Goal: Find contact information: Find contact information

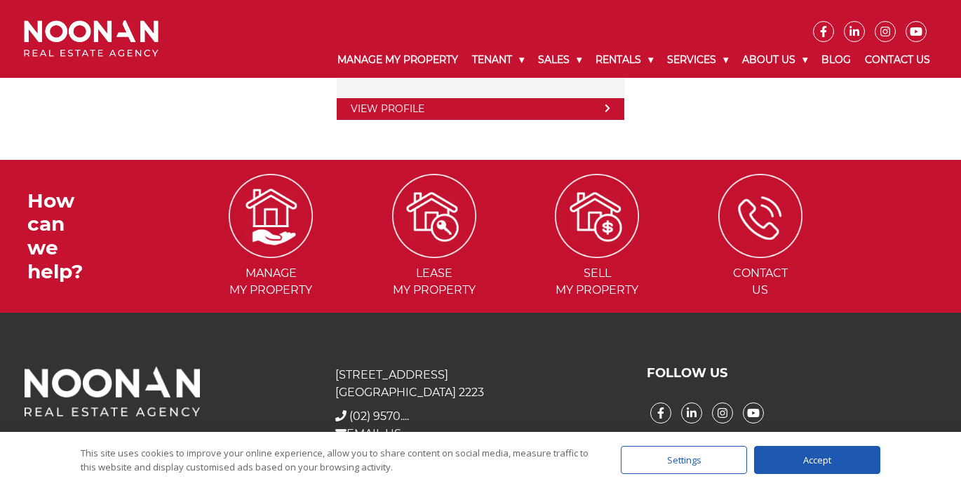
scroll to position [2973, 0]
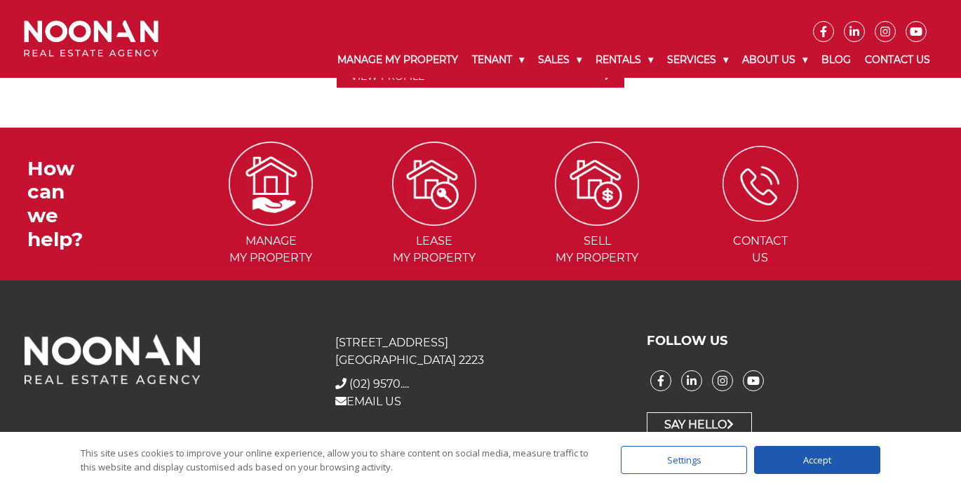
click at [694, 217] on img at bounding box center [760, 184] width 76 height 76
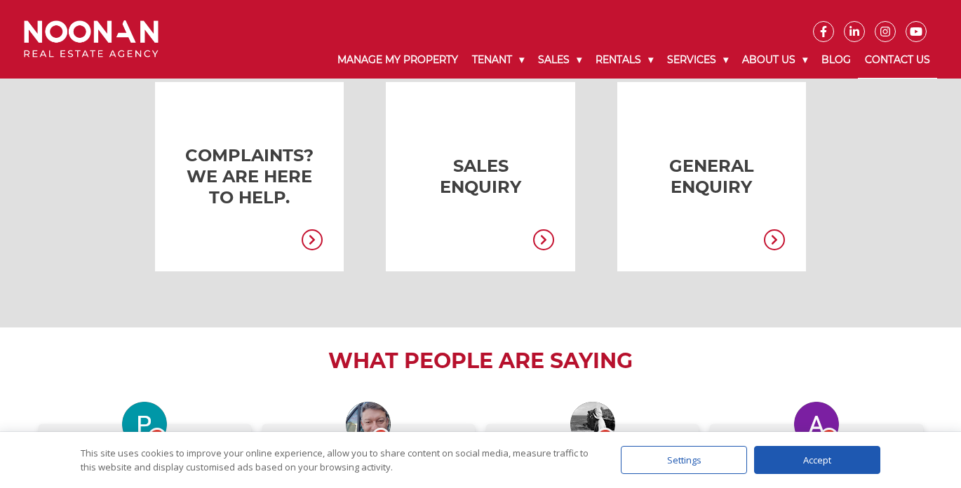
scroll to position [425, 0]
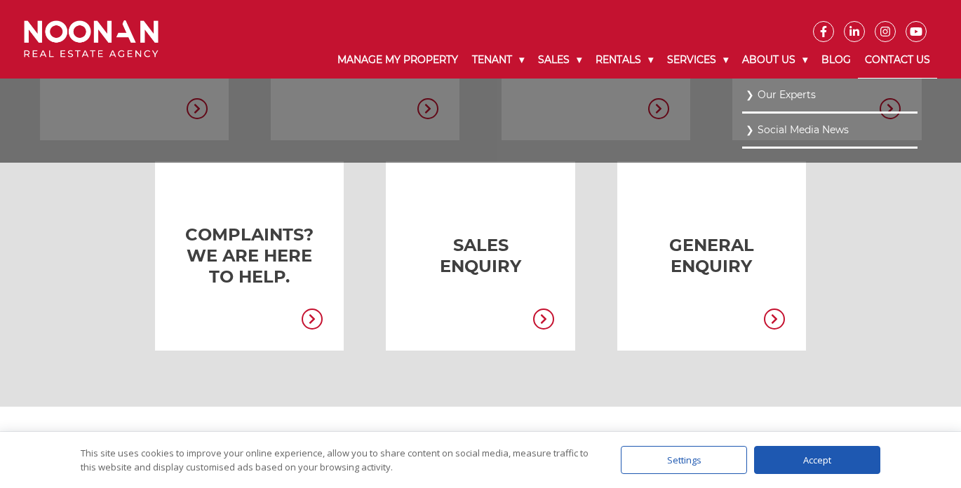
click at [765, 129] on link "Social Media News" at bounding box center [830, 130] width 168 height 19
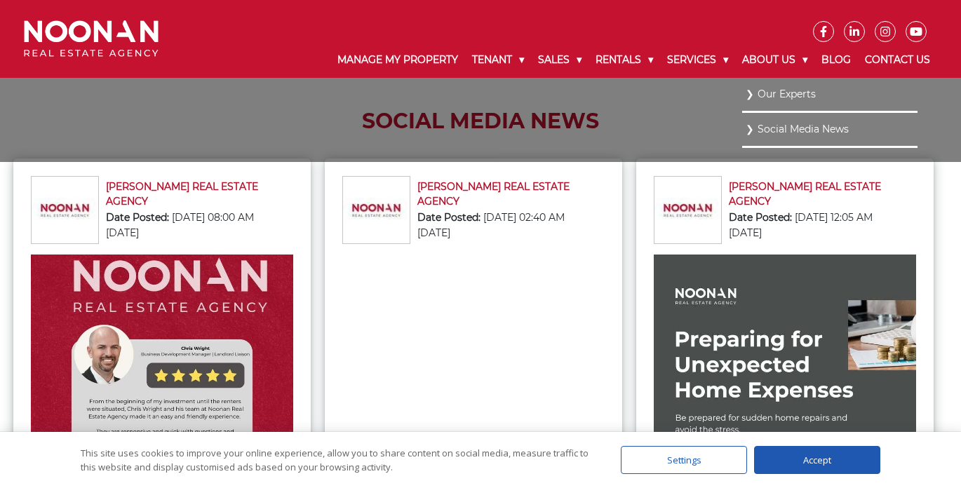
click at [780, 95] on link "Our Experts" at bounding box center [830, 94] width 168 height 19
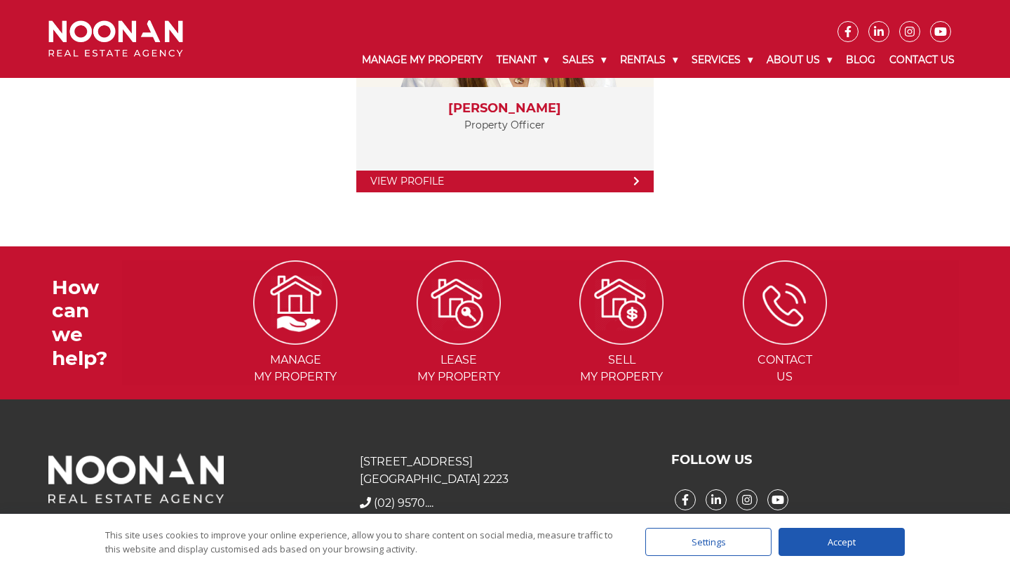
scroll to position [3032, 0]
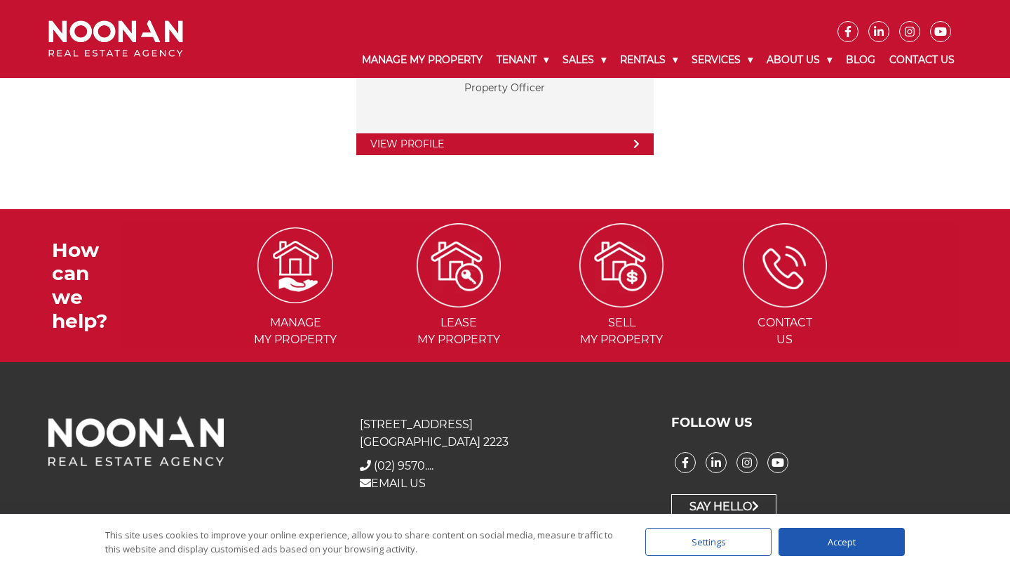
click at [311, 268] on img at bounding box center [295, 265] width 76 height 76
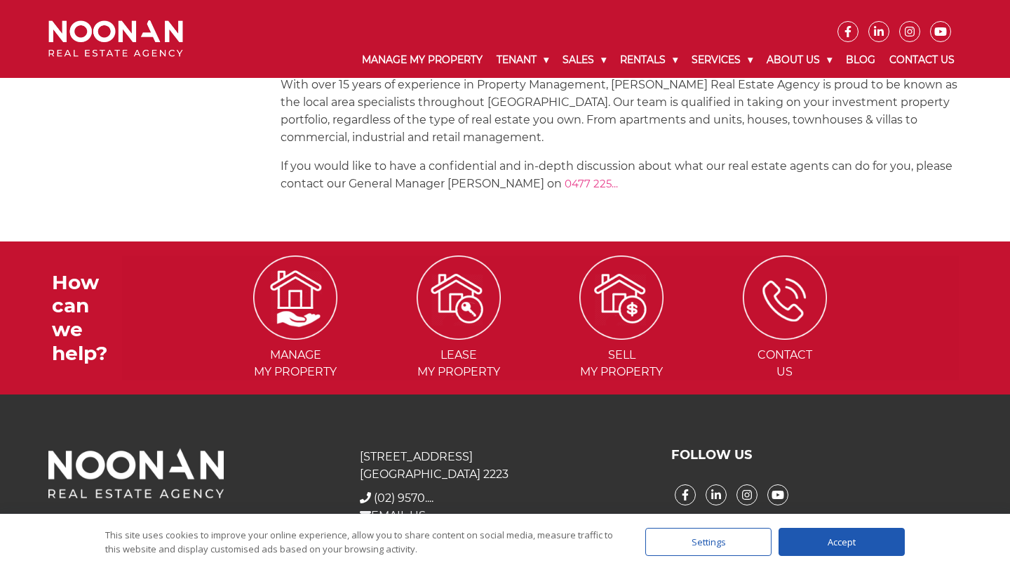
scroll to position [1999, 0]
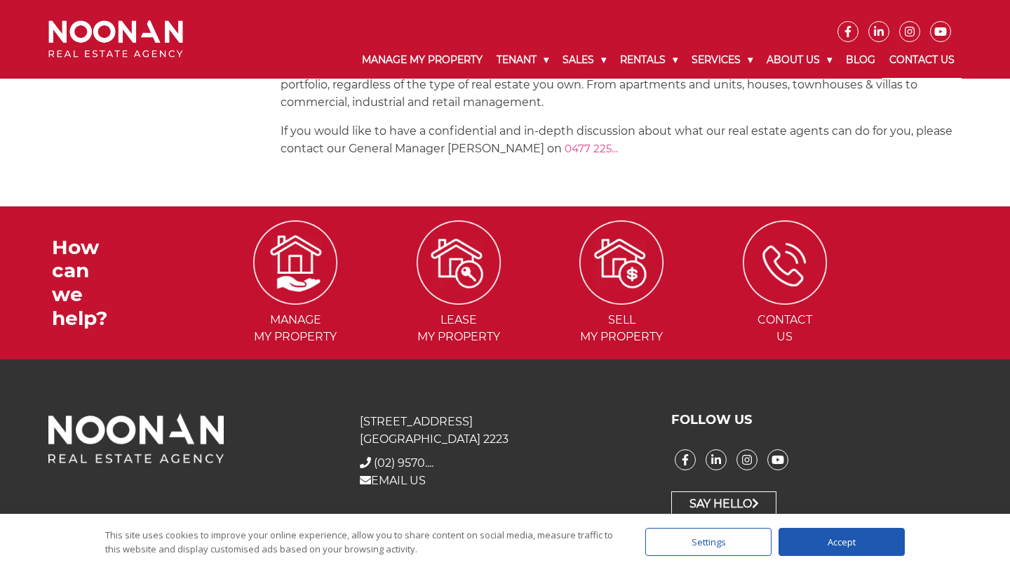
click at [917, 53] on link "Contact Us" at bounding box center [921, 60] width 79 height 36
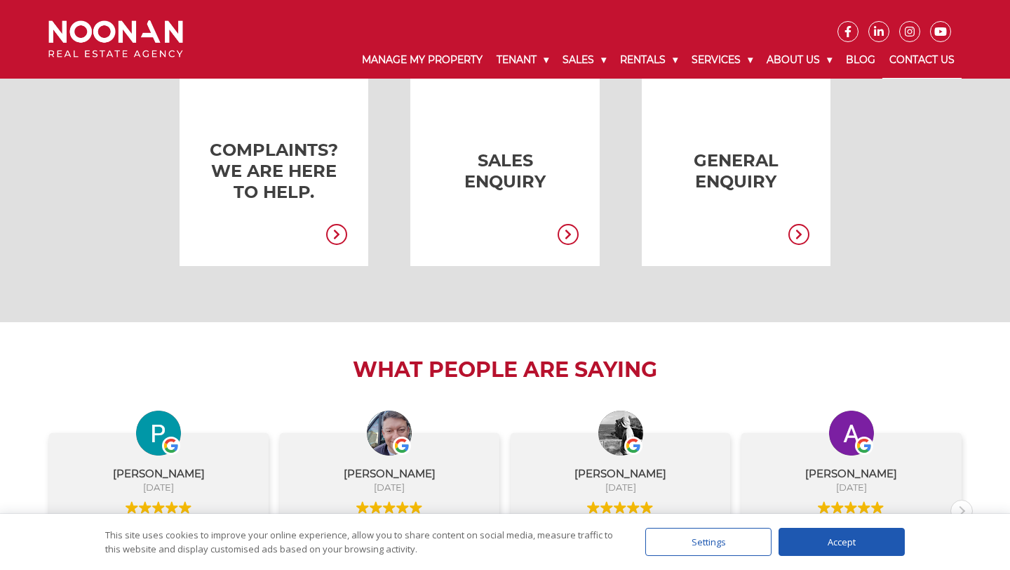
scroll to position [512, 0]
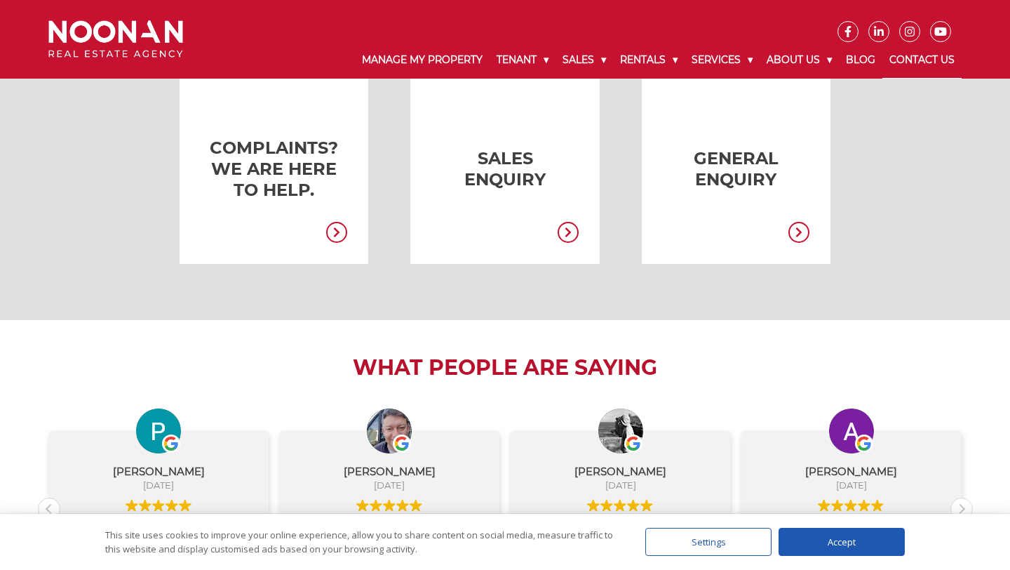
click at [721, 162] on link at bounding box center [715, 168] width 189 height 189
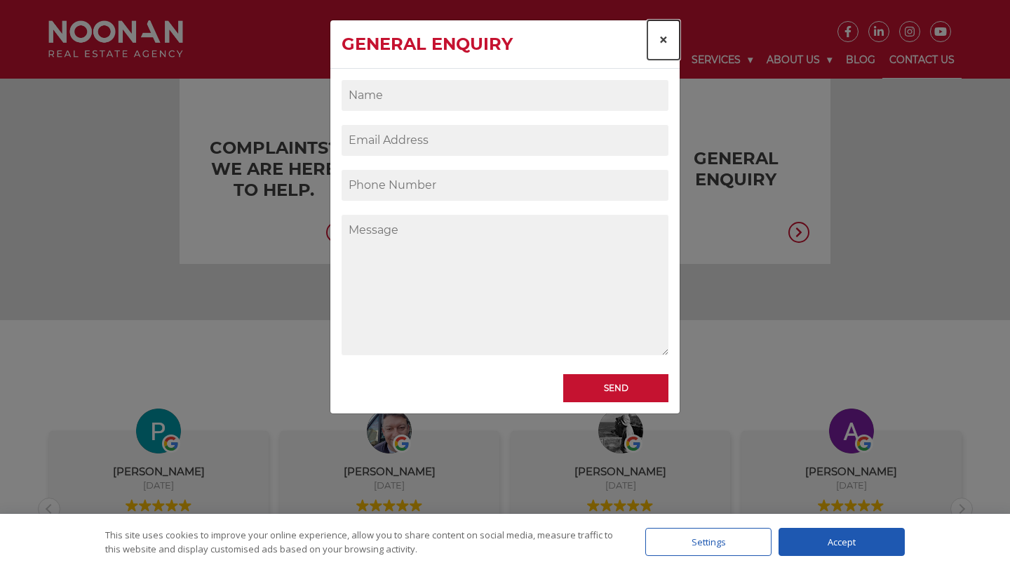
click at [666, 42] on span "×" at bounding box center [664, 39] width 10 height 20
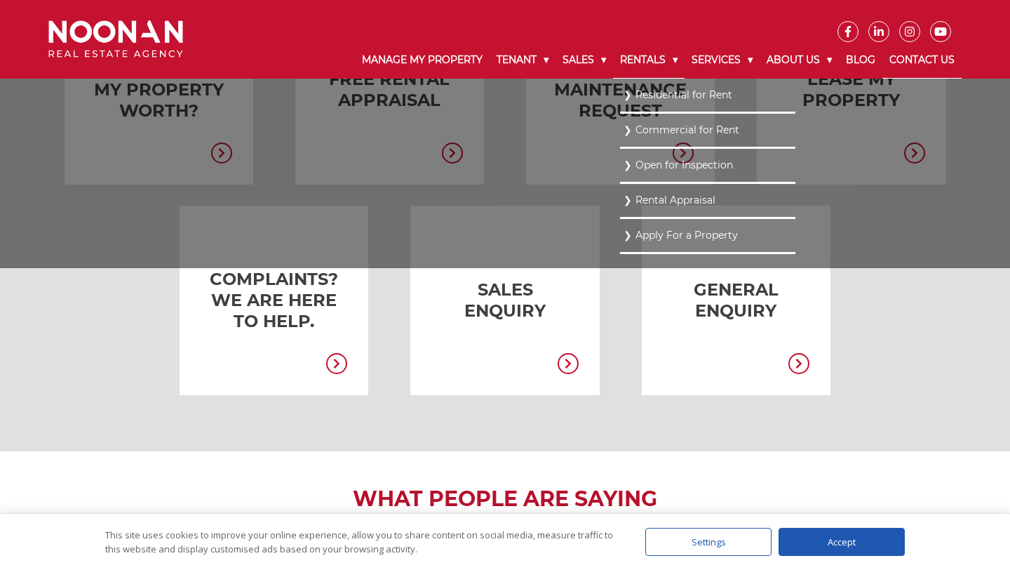
scroll to position [379, 0]
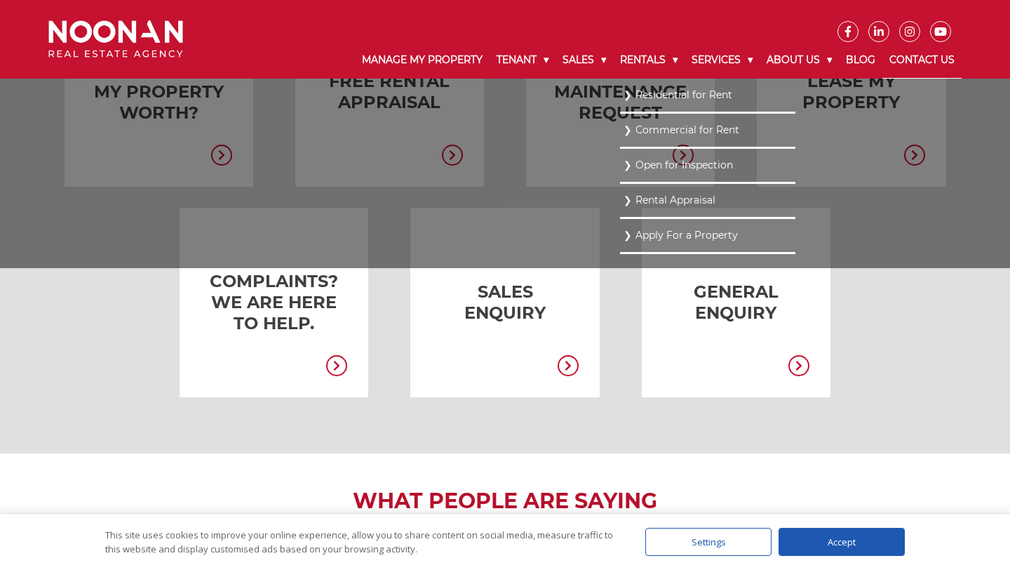
click at [673, 167] on link "Open for Inspection" at bounding box center [708, 165] width 168 height 19
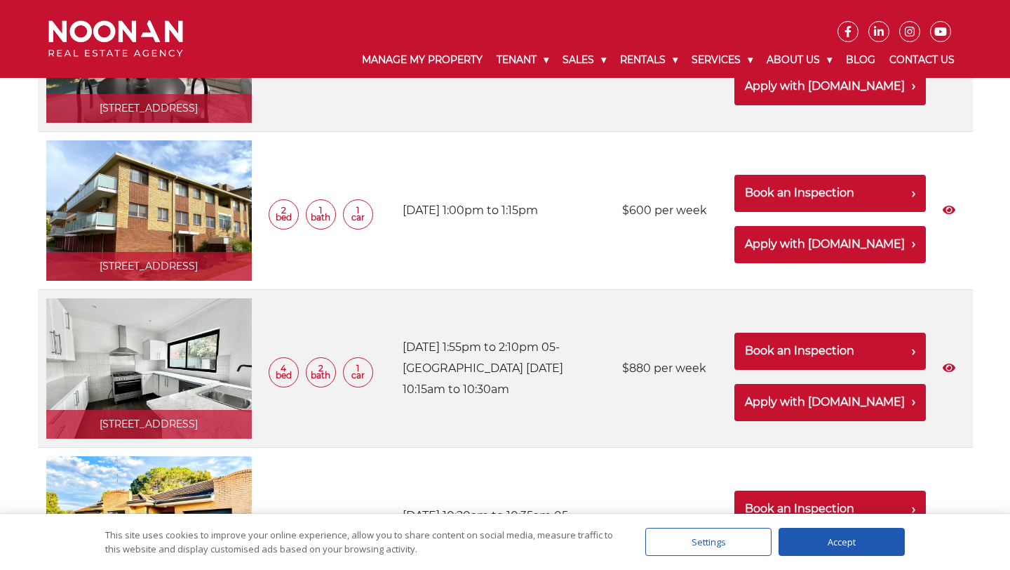
scroll to position [619, 0]
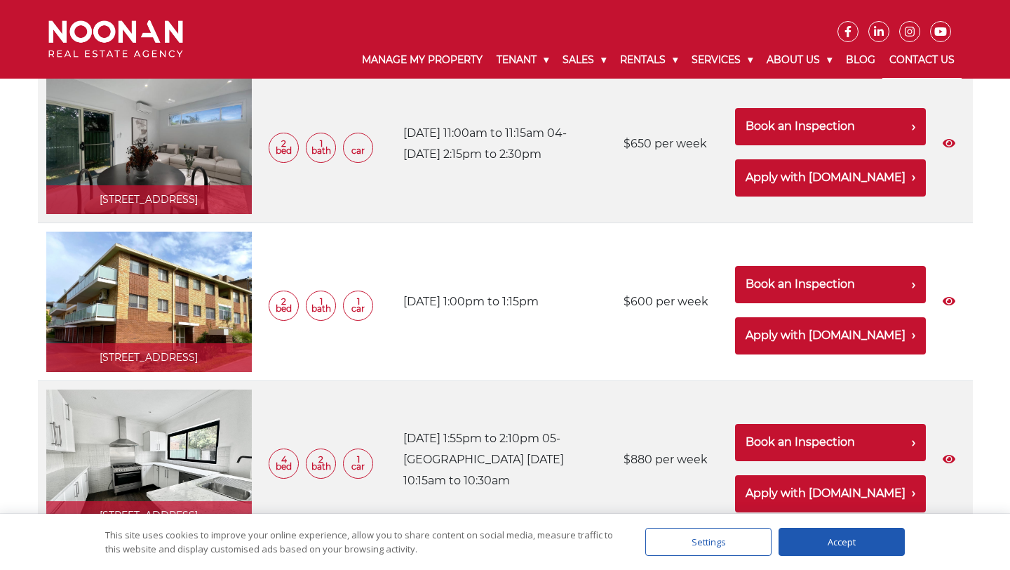
click at [925, 60] on link "Contact Us" at bounding box center [921, 60] width 79 height 36
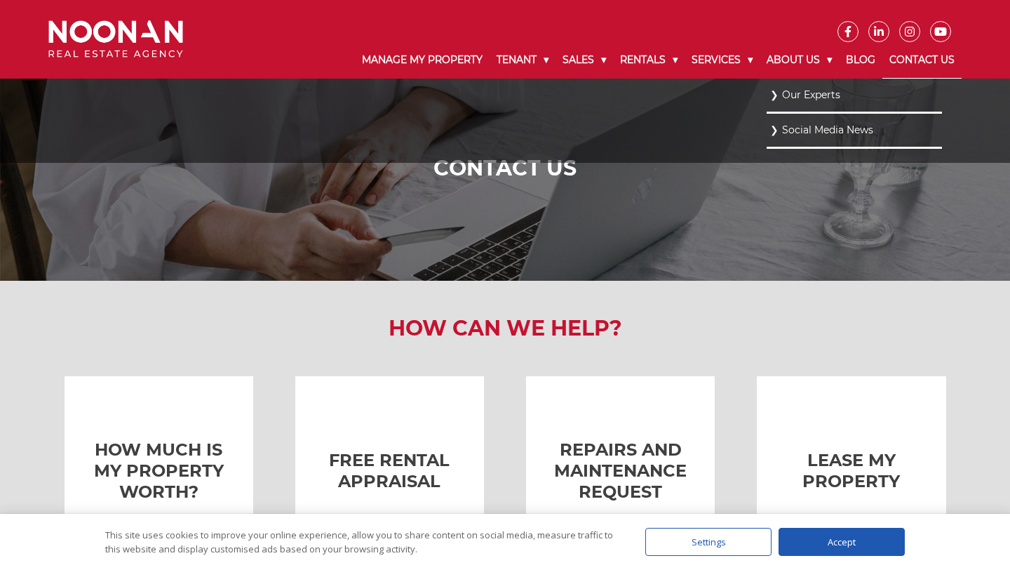
click at [800, 95] on link "Our Experts" at bounding box center [854, 95] width 168 height 19
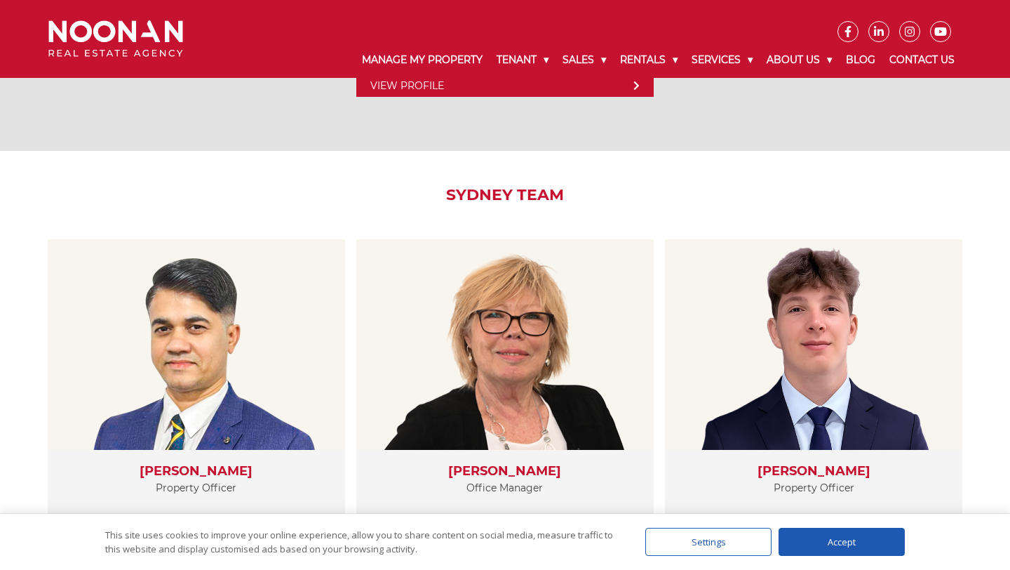
scroll to position [2307, 0]
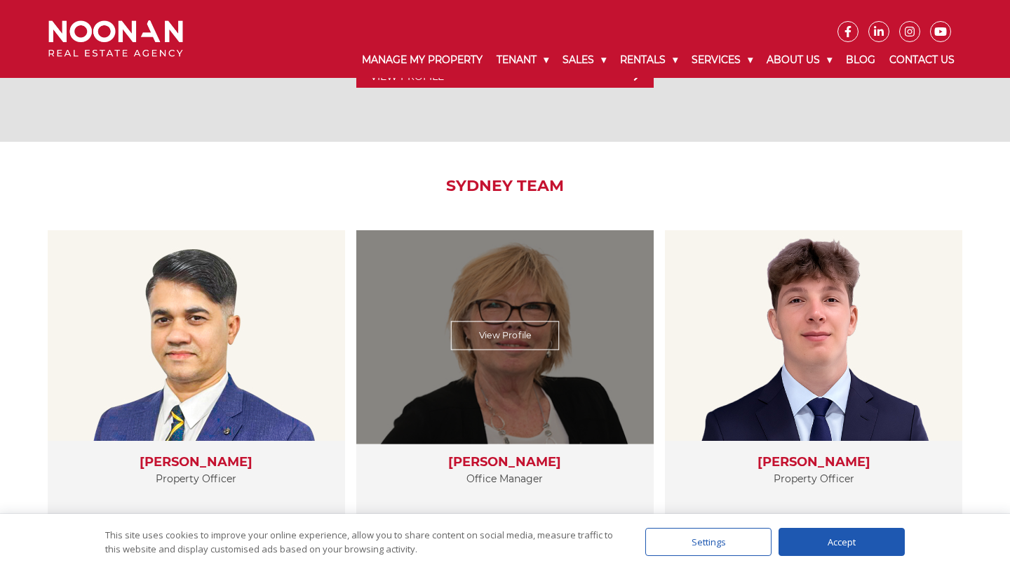
click at [538, 361] on div "View Profile" at bounding box center [504, 335] width 307 height 217
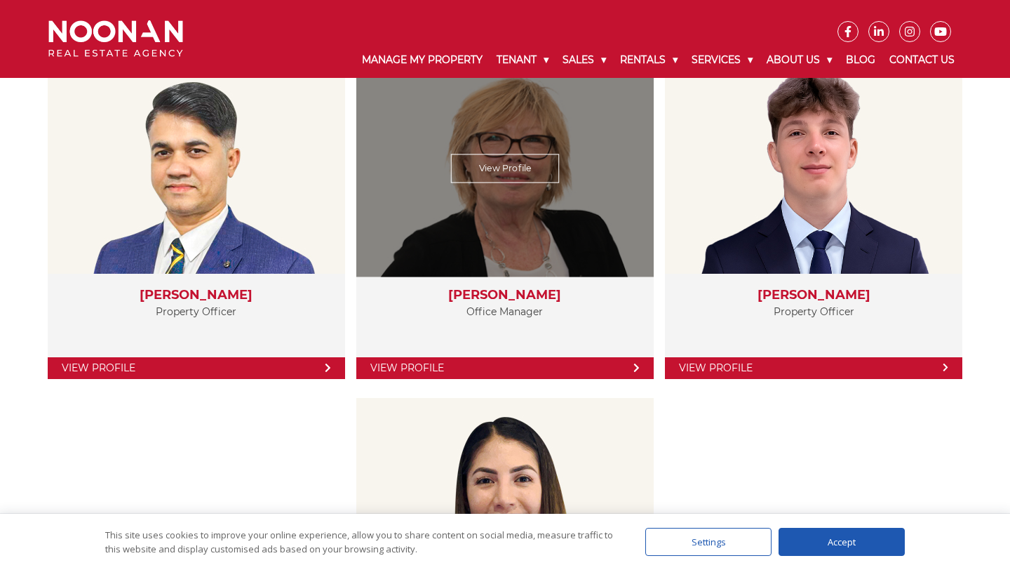
scroll to position [2501, 0]
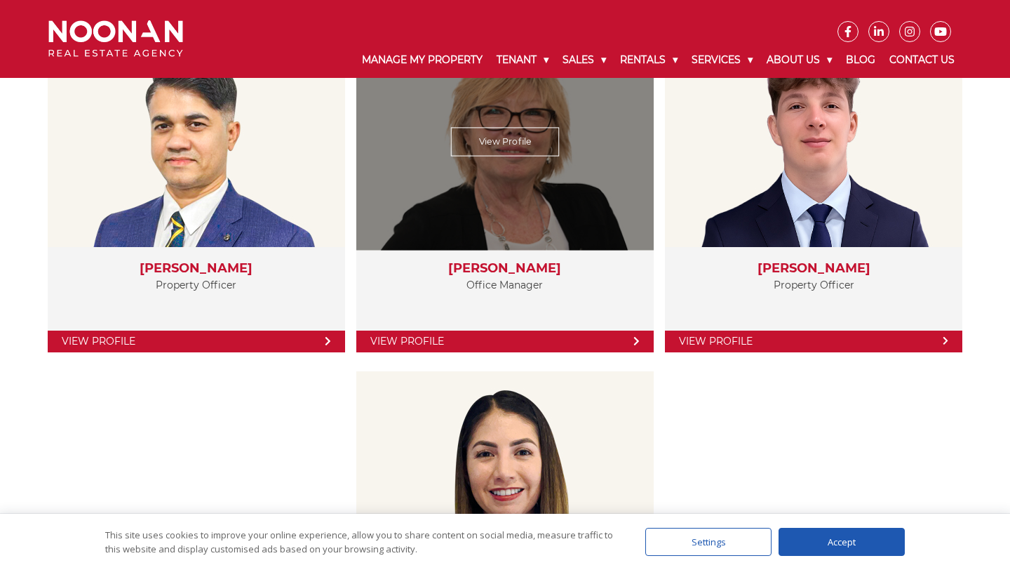
click at [525, 341] on link "View Profile" at bounding box center [504, 341] width 297 height 22
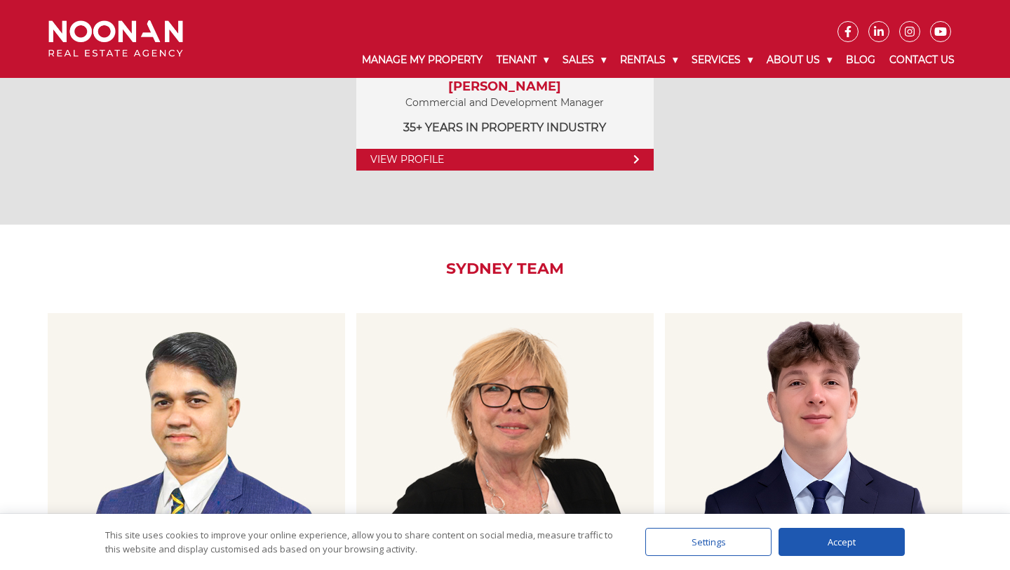
scroll to position [2220, 0]
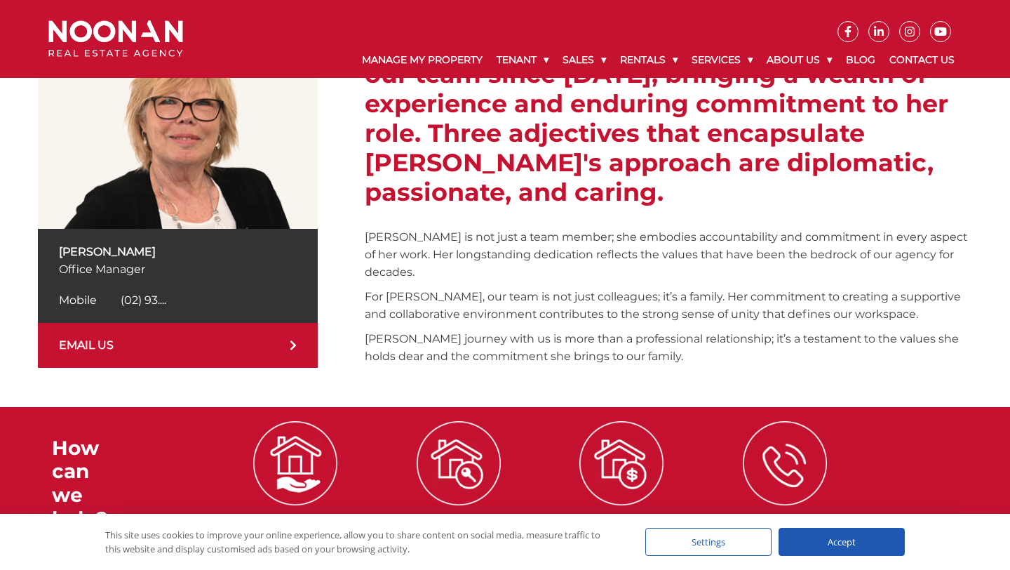
scroll to position [241, 0]
